Goal: Find specific page/section: Locate a particular part of the current website

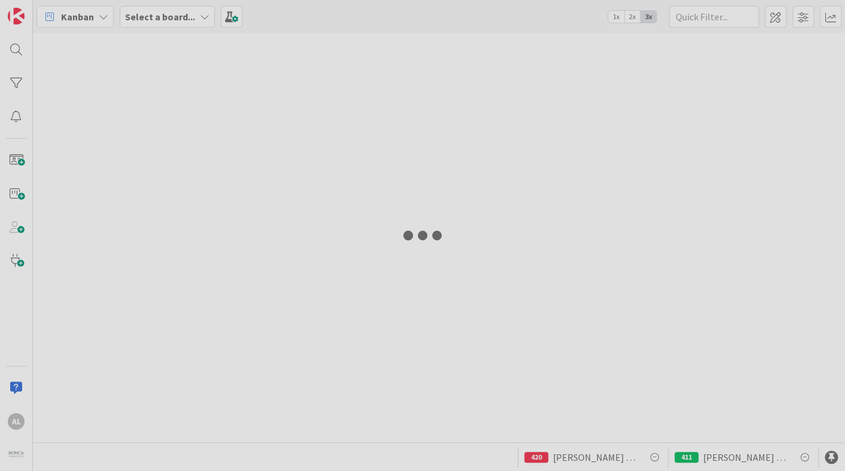
type input "[PERSON_NAME]"
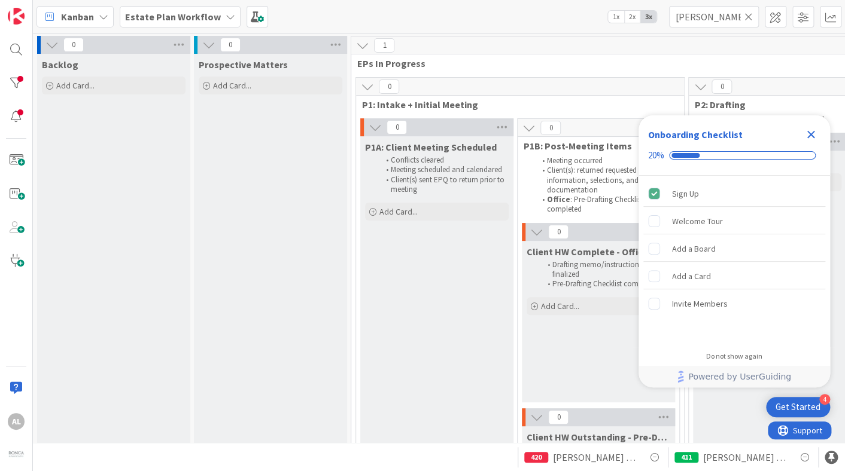
click at [809, 135] on icon "Close Checklist" at bounding box center [811, 135] width 8 height 8
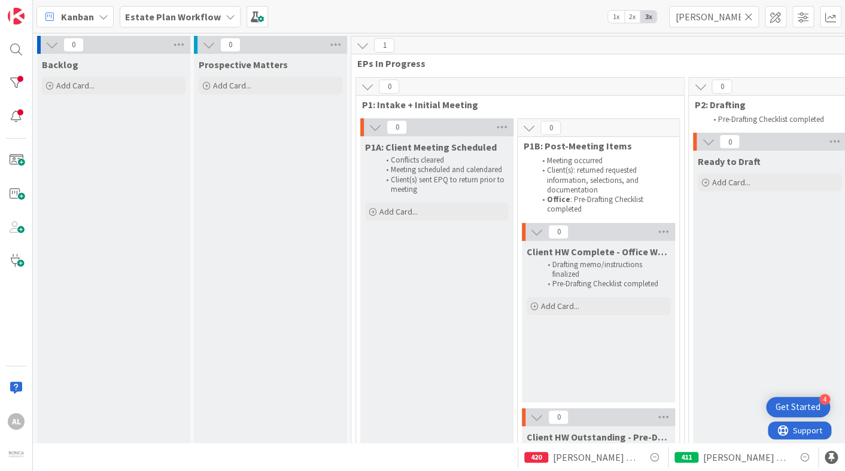
click at [751, 19] on icon at bounding box center [748, 16] width 8 height 11
click at [726, 19] on input "text" at bounding box center [714, 17] width 90 height 22
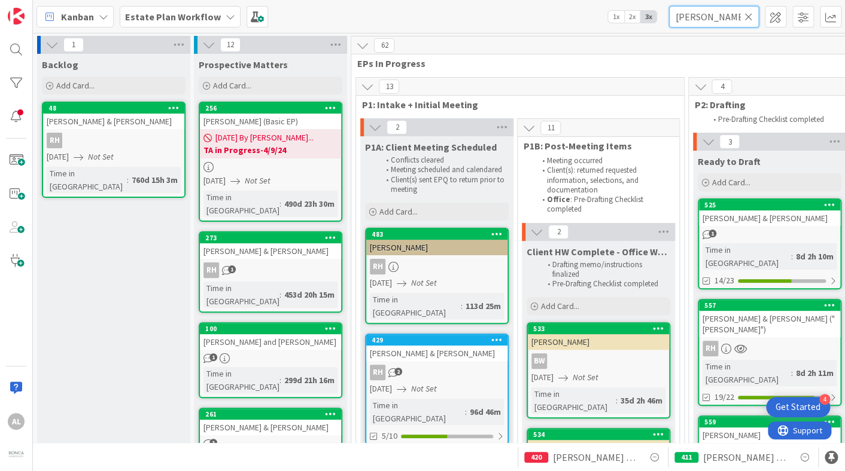
type input "[PERSON_NAME]"
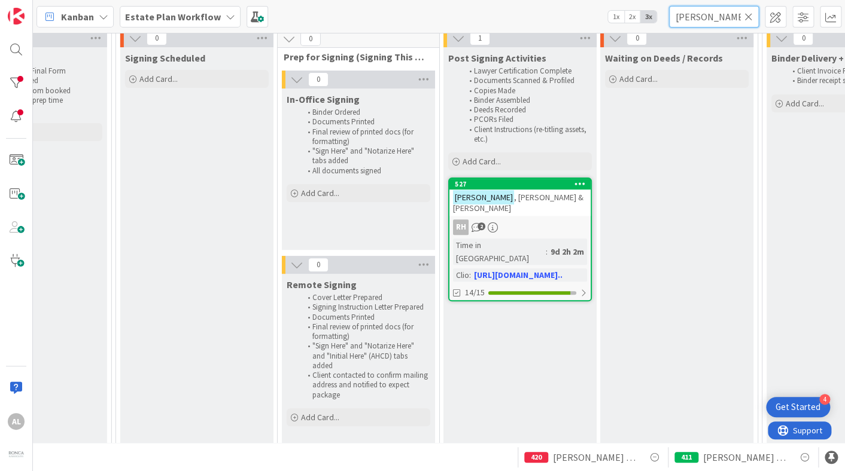
scroll to position [104, 1542]
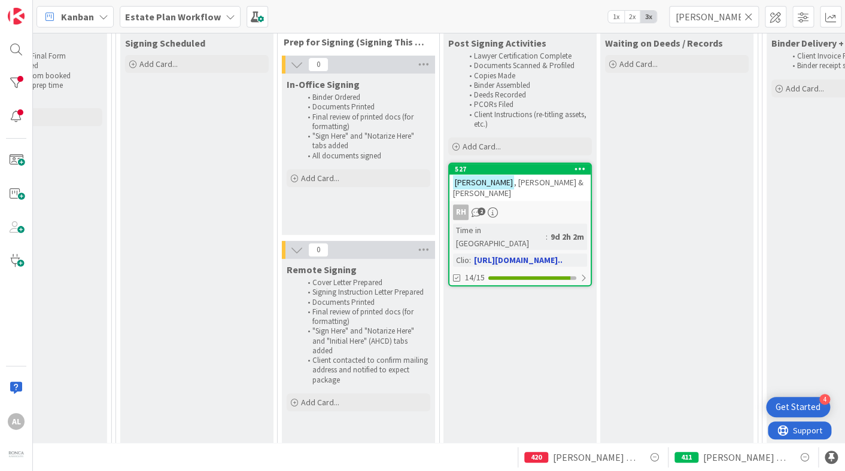
click at [569, 205] on div "RH 2" at bounding box center [519, 213] width 141 height 16
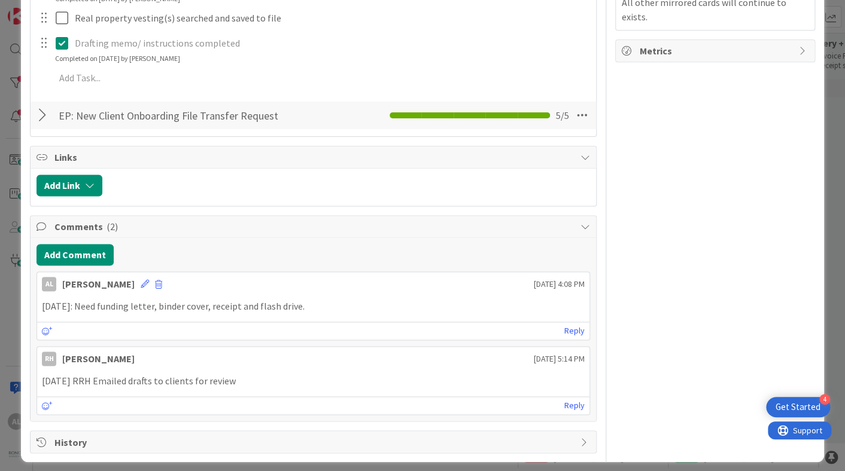
scroll to position [540, 0]
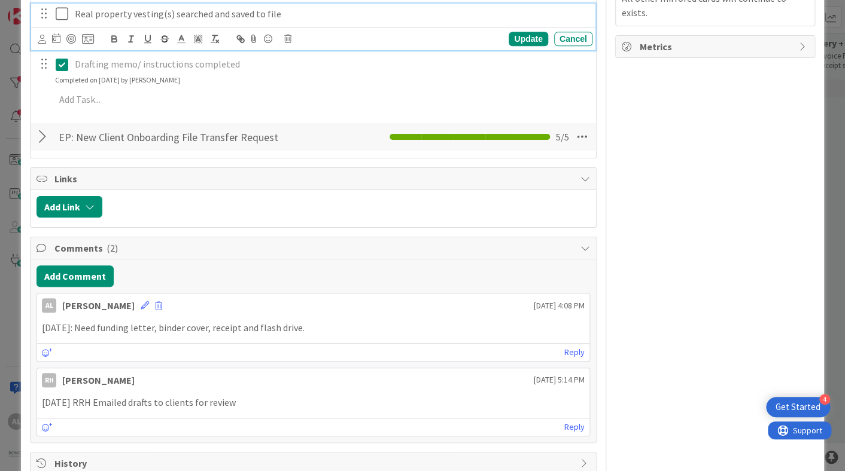
click at [541, 10] on p "Real property vesting(s) searched and saved to file" at bounding box center [331, 14] width 513 height 14
